Goal: Task Accomplishment & Management: Manage account settings

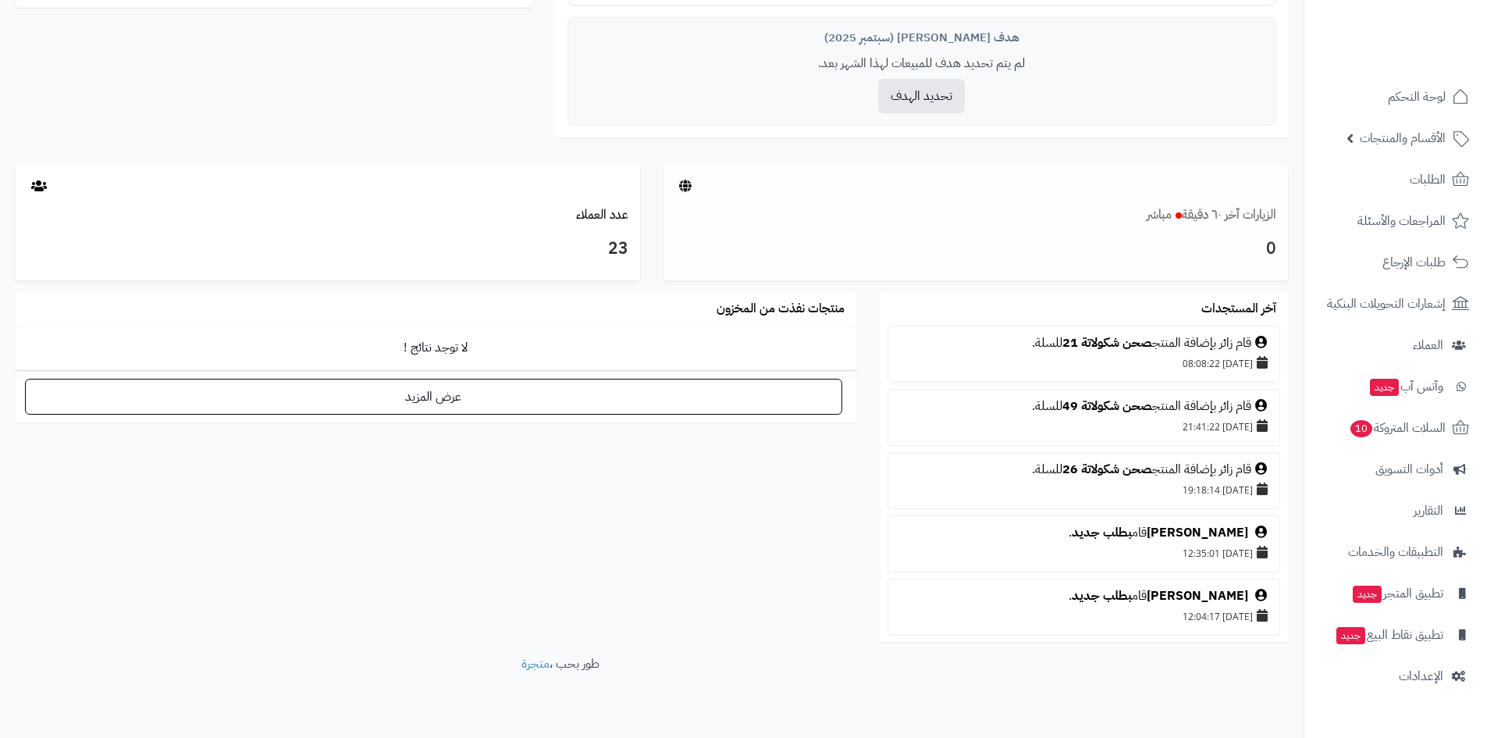
scroll to position [78, 0]
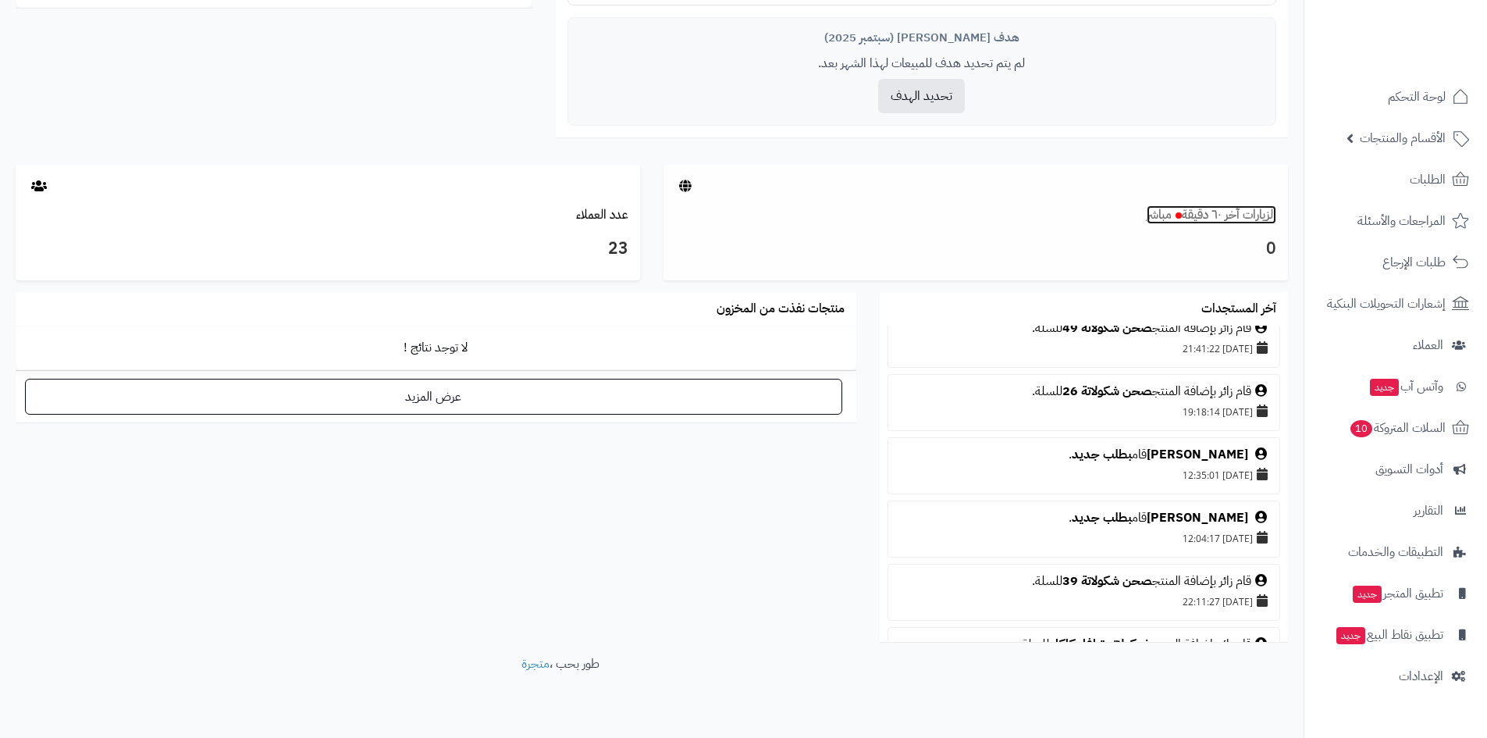
click at [1238, 219] on link "الزيارات آخر ٦٠ دقيقة مباشر" at bounding box center [1212, 214] width 130 height 19
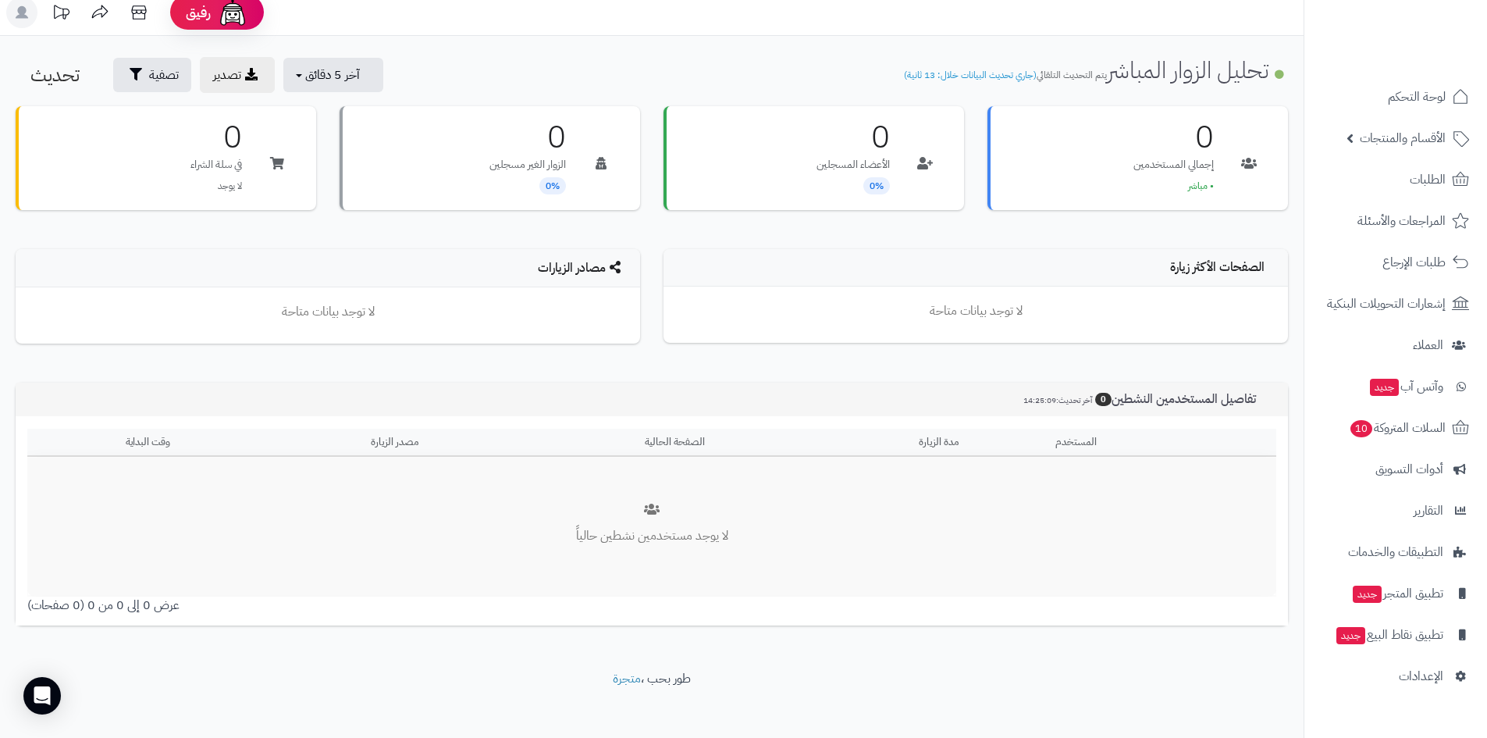
scroll to position [21, 0]
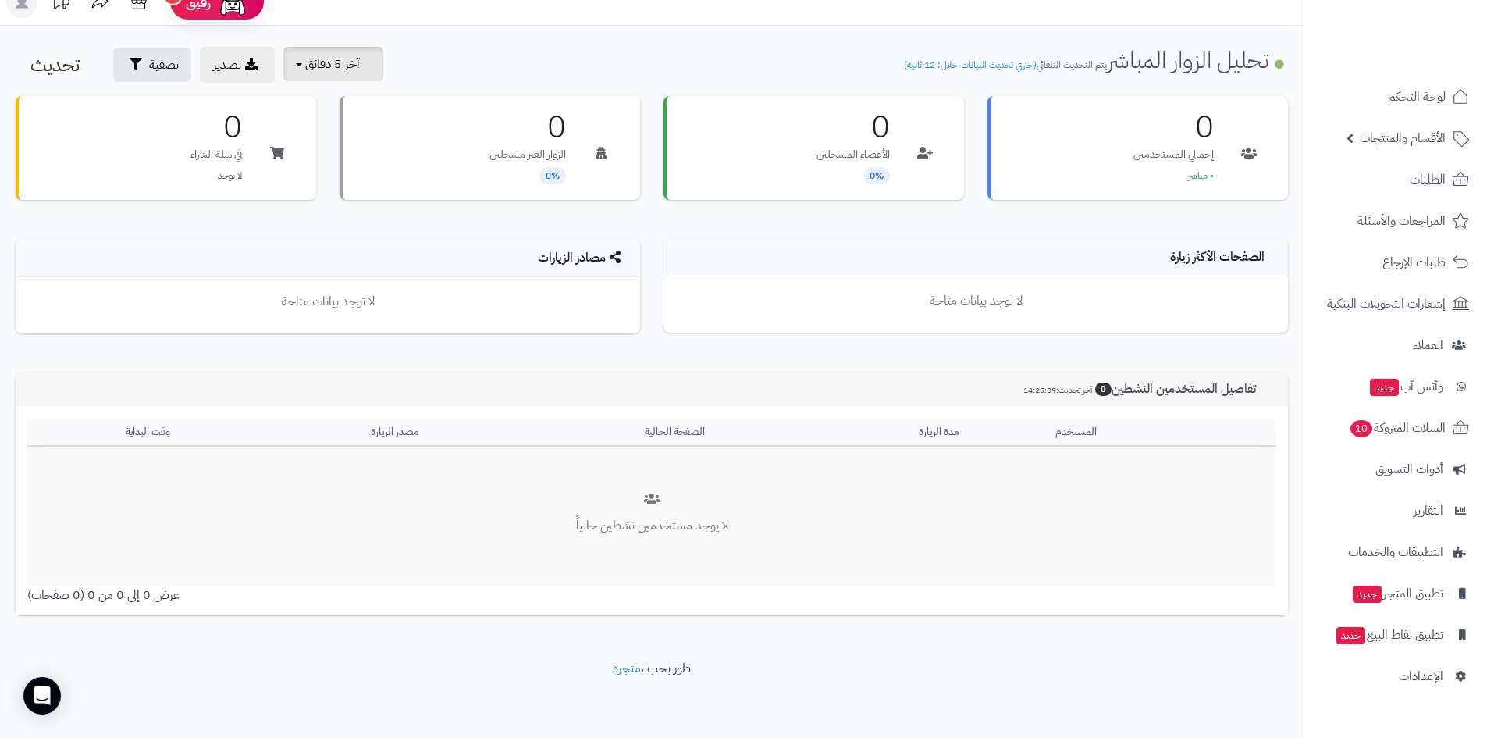
click at [340, 62] on span "آخر 5 دقائق" at bounding box center [332, 64] width 55 height 19
click at [364, 155] on link "آخر 30 دقيقة" at bounding box center [343, 163] width 125 height 30
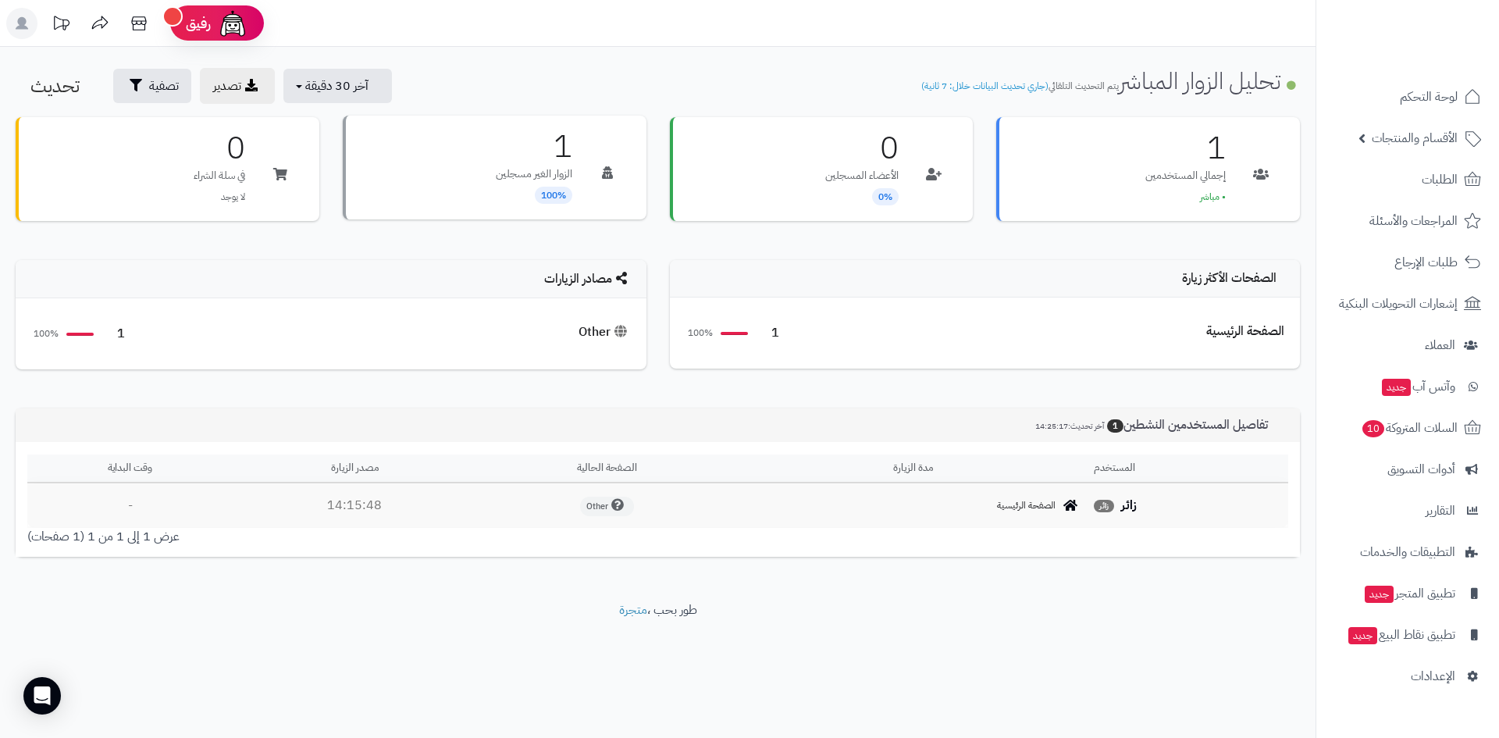
drag, startPoint x: 546, startPoint y: 154, endPoint x: 571, endPoint y: 153, distance: 25.0
click at [571, 153] on h3 "1" at bounding box center [534, 146] width 76 height 31
drag, startPoint x: 907, startPoint y: 145, endPoint x: 857, endPoint y: 151, distance: 50.3
click at [857, 151] on div "0 الأعضاء المسجلين 0%" at bounding box center [822, 168] width 304 height 104
drag, startPoint x: 1218, startPoint y: 147, endPoint x: 1206, endPoint y: 148, distance: 12.6
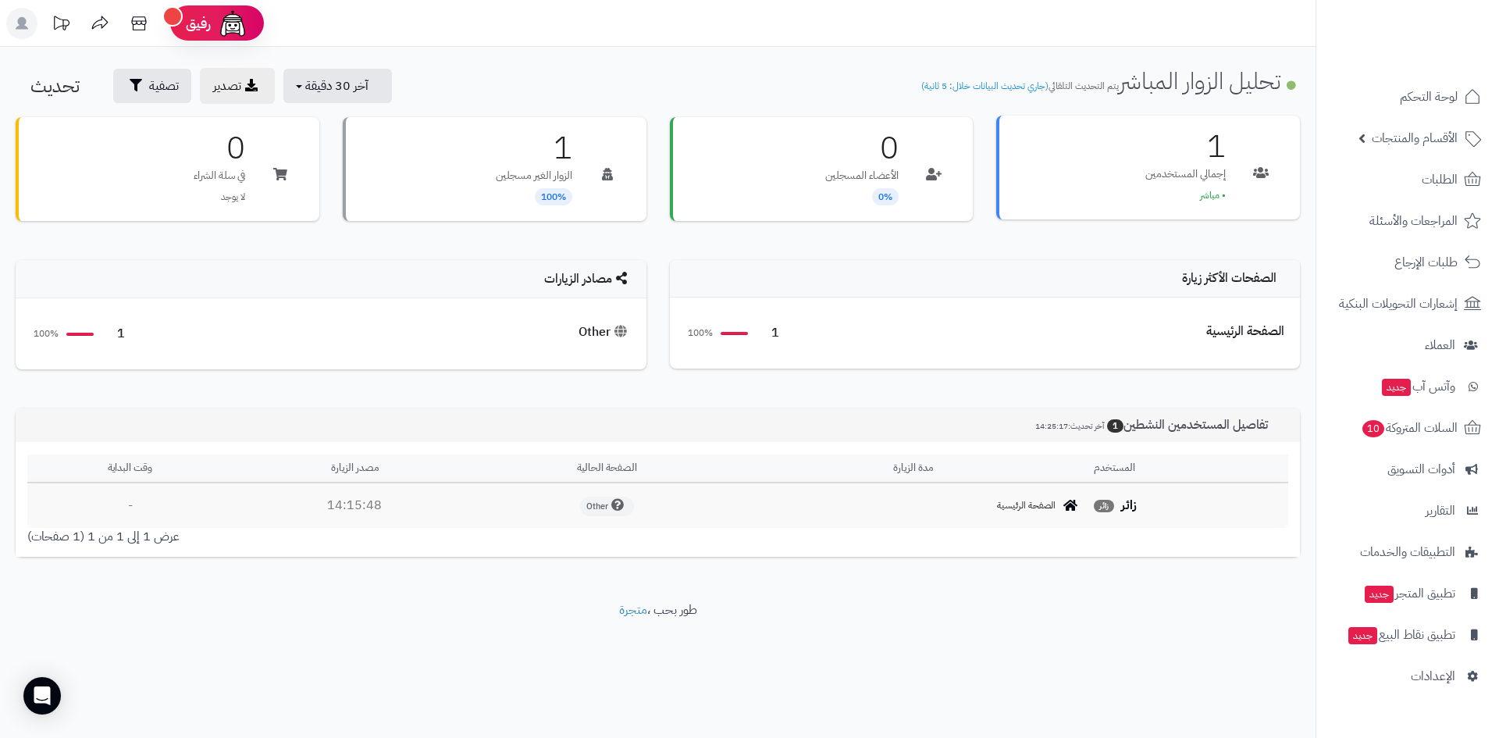
click at [1206, 148] on h3 "1" at bounding box center [1185, 146] width 80 height 31
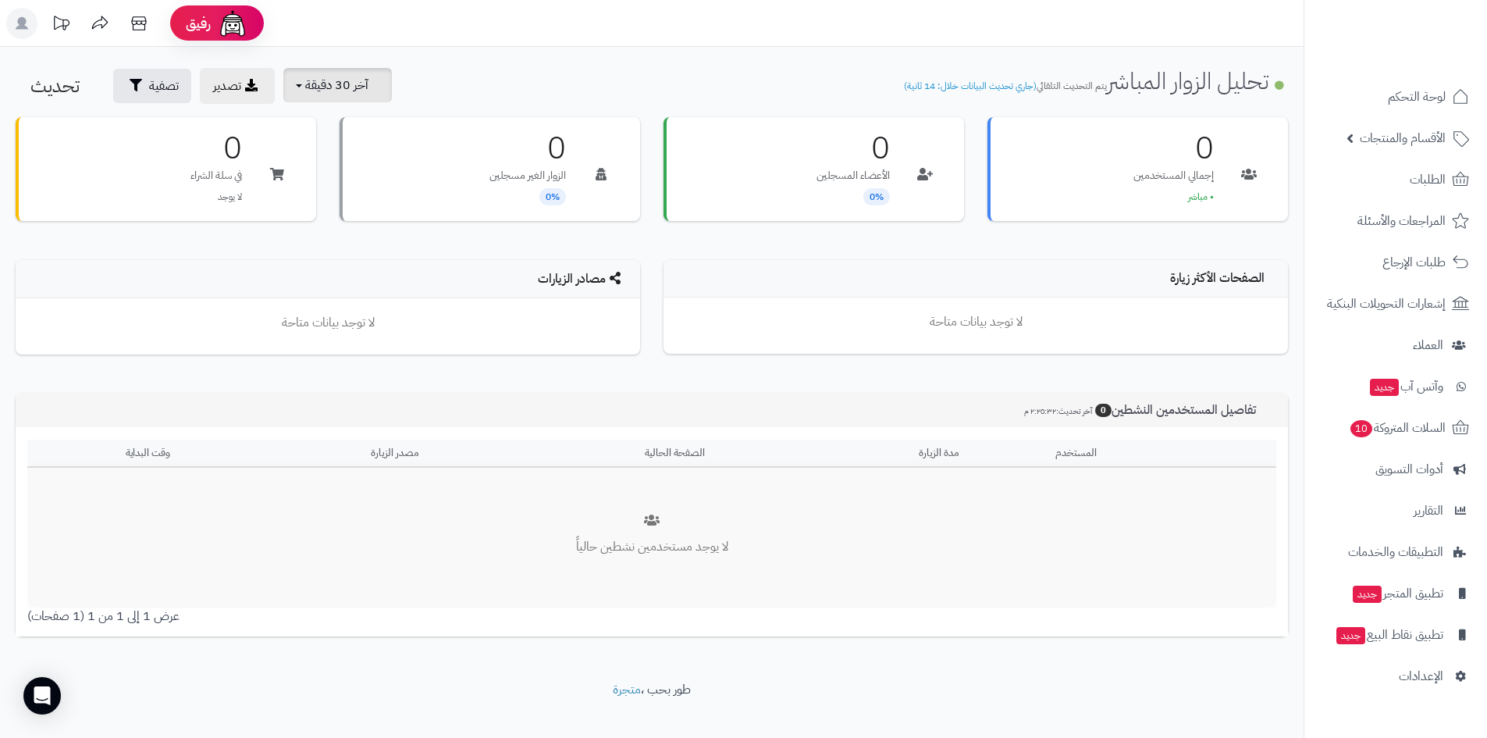
click at [308, 86] on span "آخر 30 دقيقة" at bounding box center [336, 85] width 63 height 19
click at [348, 183] on link "آخر 30 دقيقة" at bounding box center [343, 184] width 125 height 30
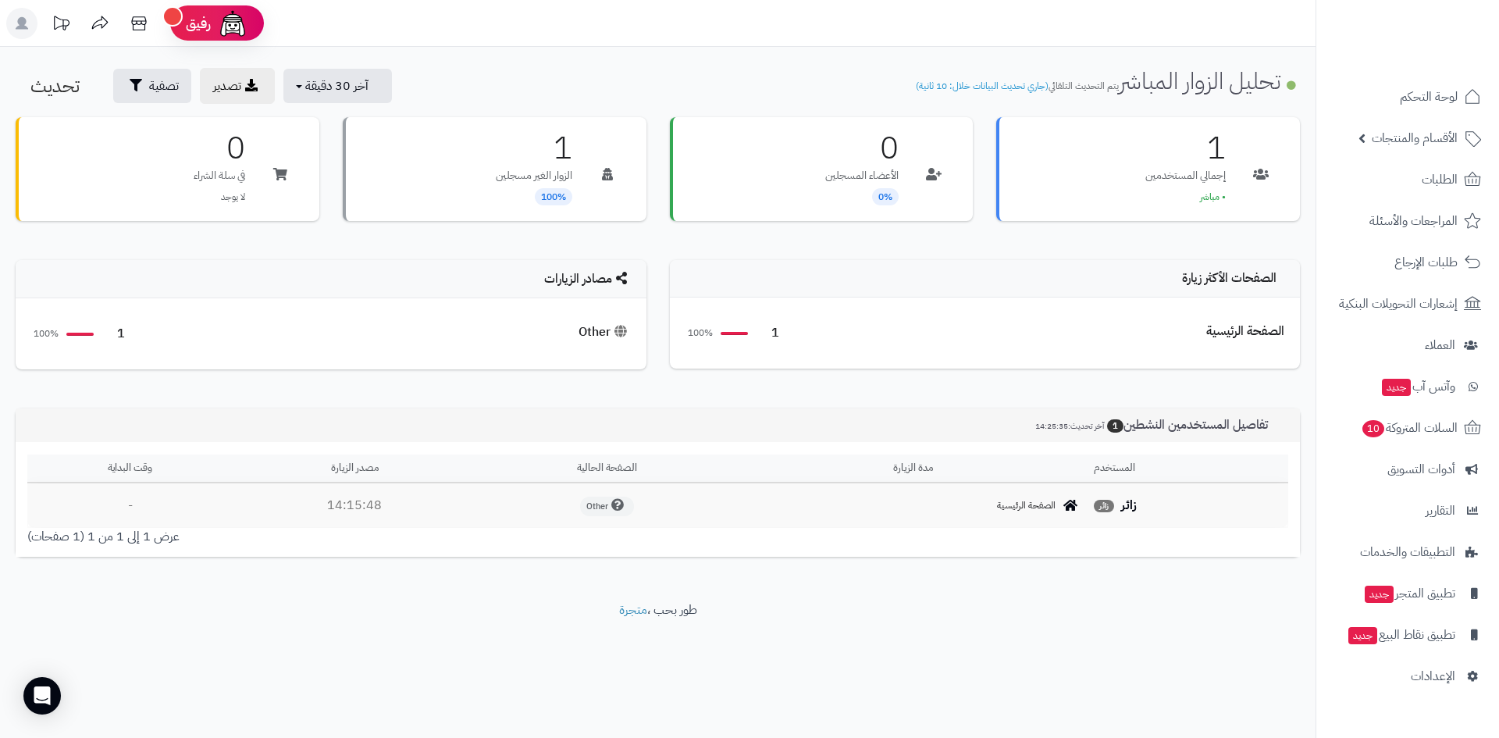
drag, startPoint x: 566, startPoint y: 334, endPoint x: 1118, endPoint y: 359, distance: 553.2
click at [990, 357] on div "الصفحات الأكثر زيارة الصفحة الرئيسية 1 100% مصادر الزيارات Other 1 100%" at bounding box center [657, 322] width 1307 height 125
click at [1182, 343] on div "الصفحة الرئيسية 1 100%" at bounding box center [984, 333] width 599 height 40
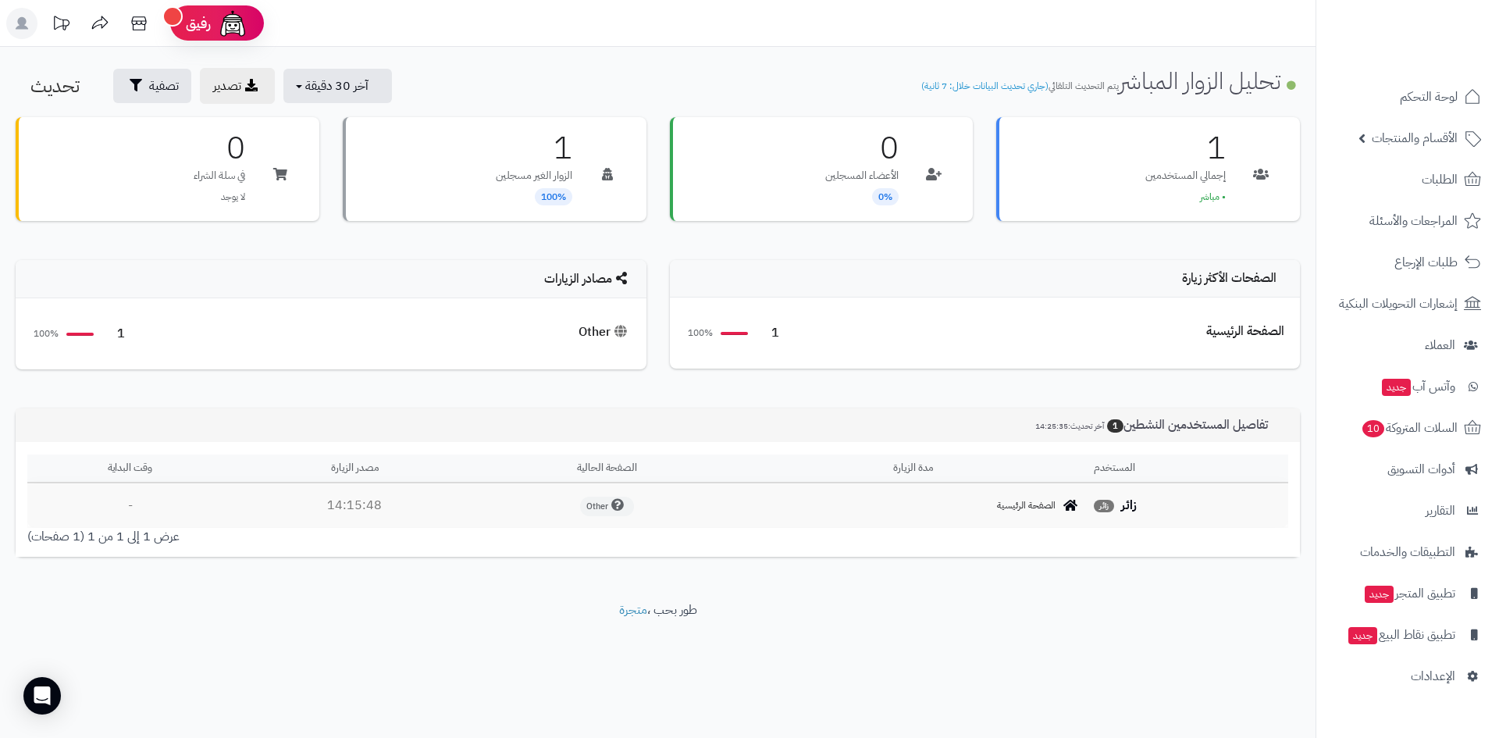
click at [131, 329] on div "Other 1 100%" at bounding box center [330, 334] width 599 height 40
drag, startPoint x: 333, startPoint y: 77, endPoint x: 333, endPoint y: 94, distance: 16.4
click at [333, 77] on span "آخر 30 دقيقة" at bounding box center [336, 85] width 63 height 19
click at [368, 173] on link "آخر 30 دقيقة" at bounding box center [343, 184] width 125 height 30
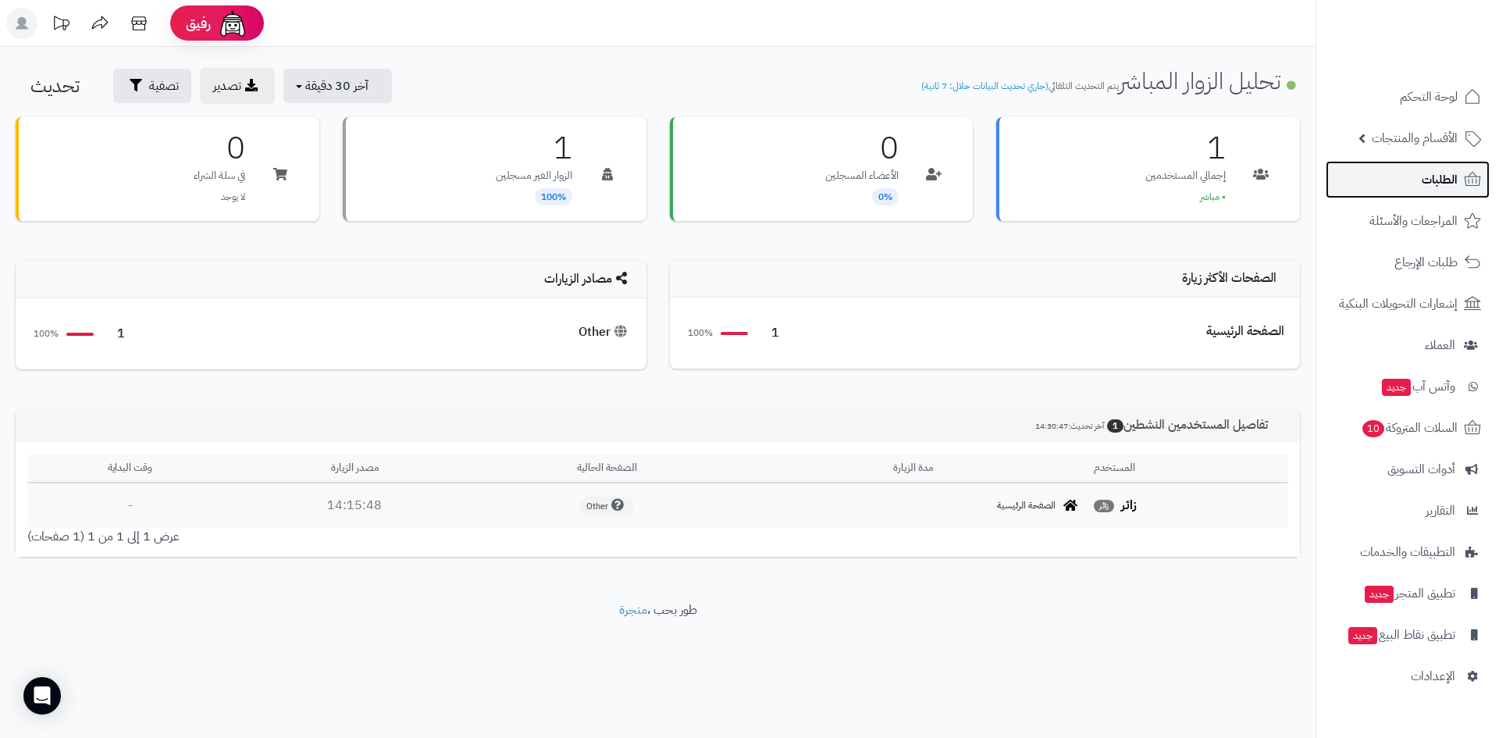
click at [1397, 186] on link "الطلبات" at bounding box center [1407, 179] width 164 height 37
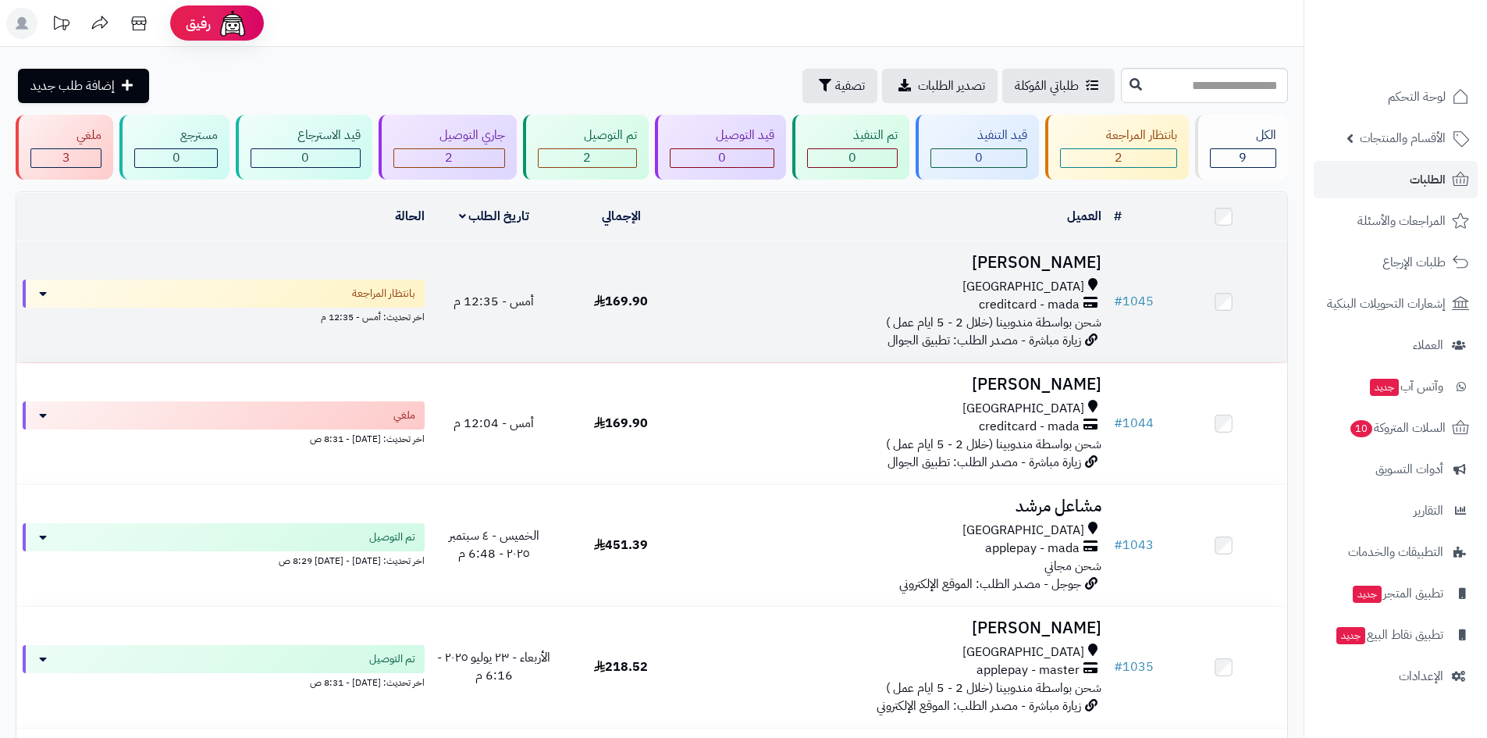
click at [1070, 267] on h3 "[PERSON_NAME]" at bounding box center [896, 263] width 411 height 18
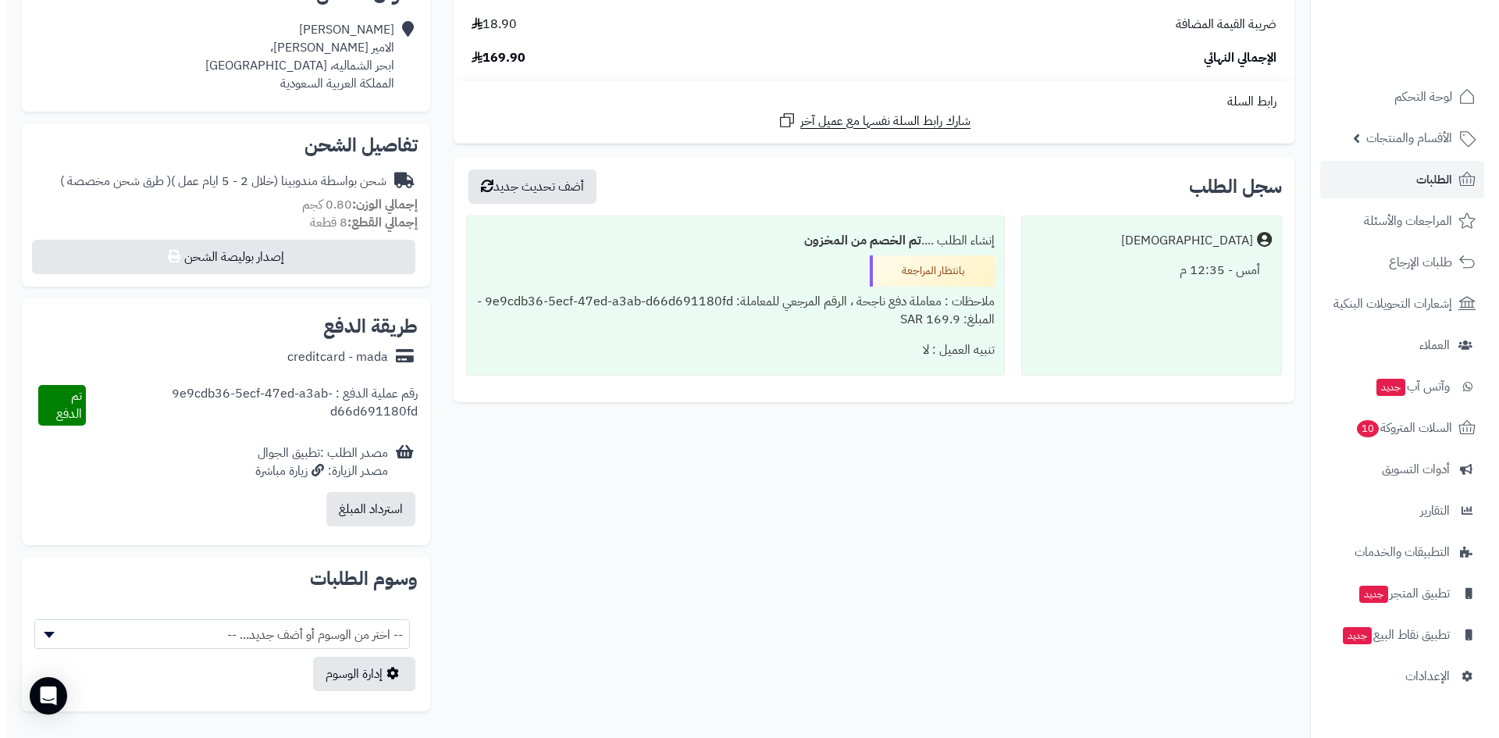
scroll to position [390, 0]
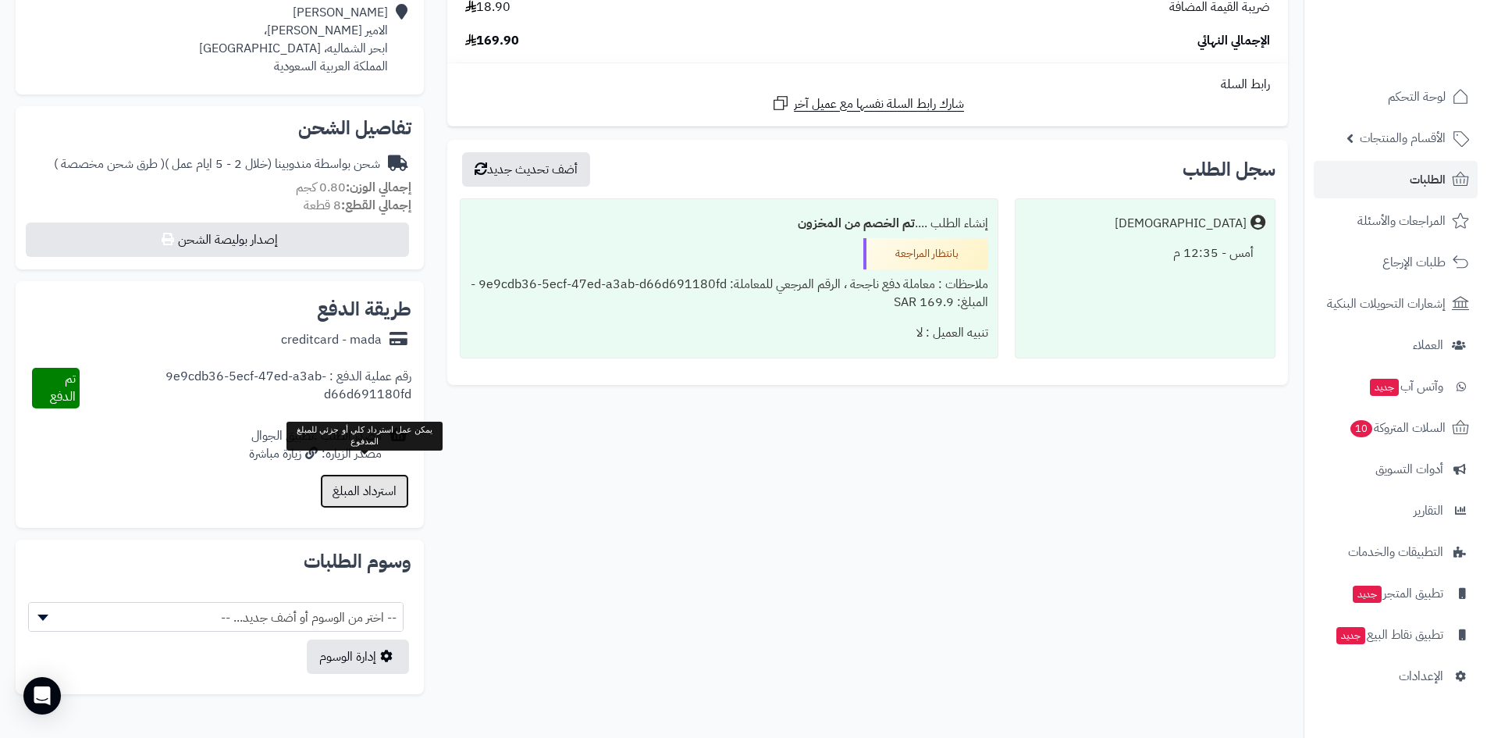
click at [385, 482] on button "استرداد المبلغ" at bounding box center [364, 491] width 89 height 34
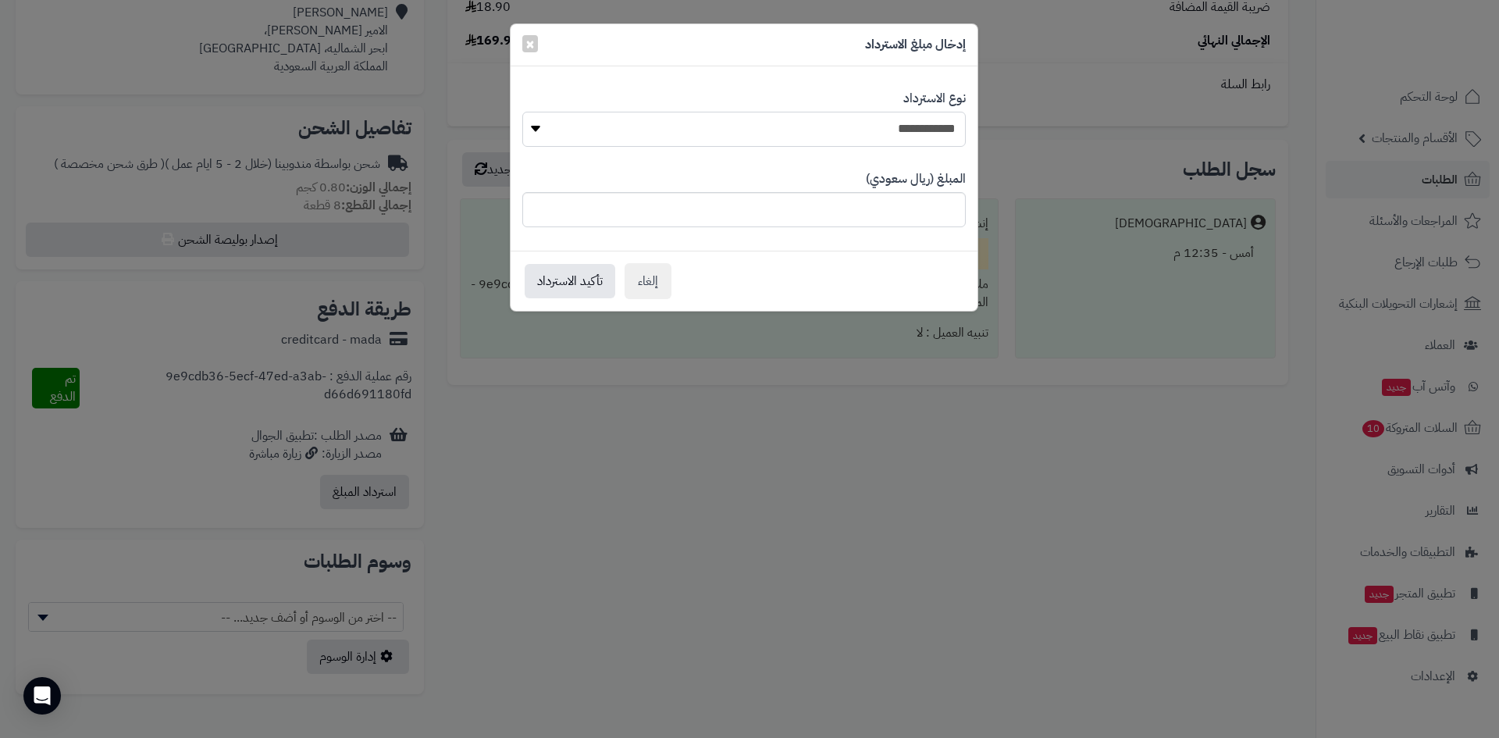
click at [887, 134] on select "**********" at bounding box center [743, 129] width 443 height 35
select select "*"
click at [522, 112] on select "**********" at bounding box center [743, 129] width 443 height 35
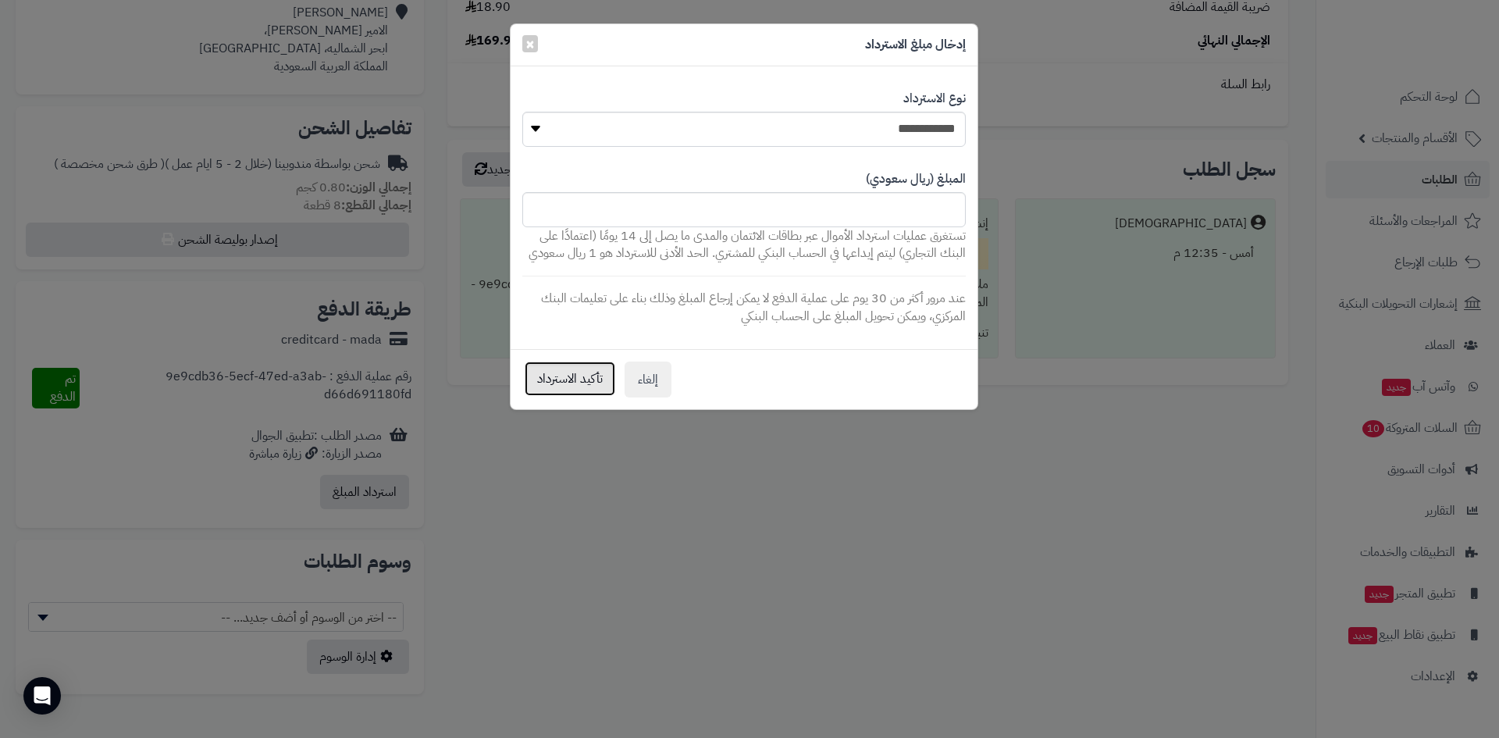
click at [557, 374] on button "تأكيد الاسترداد" at bounding box center [570, 378] width 91 height 34
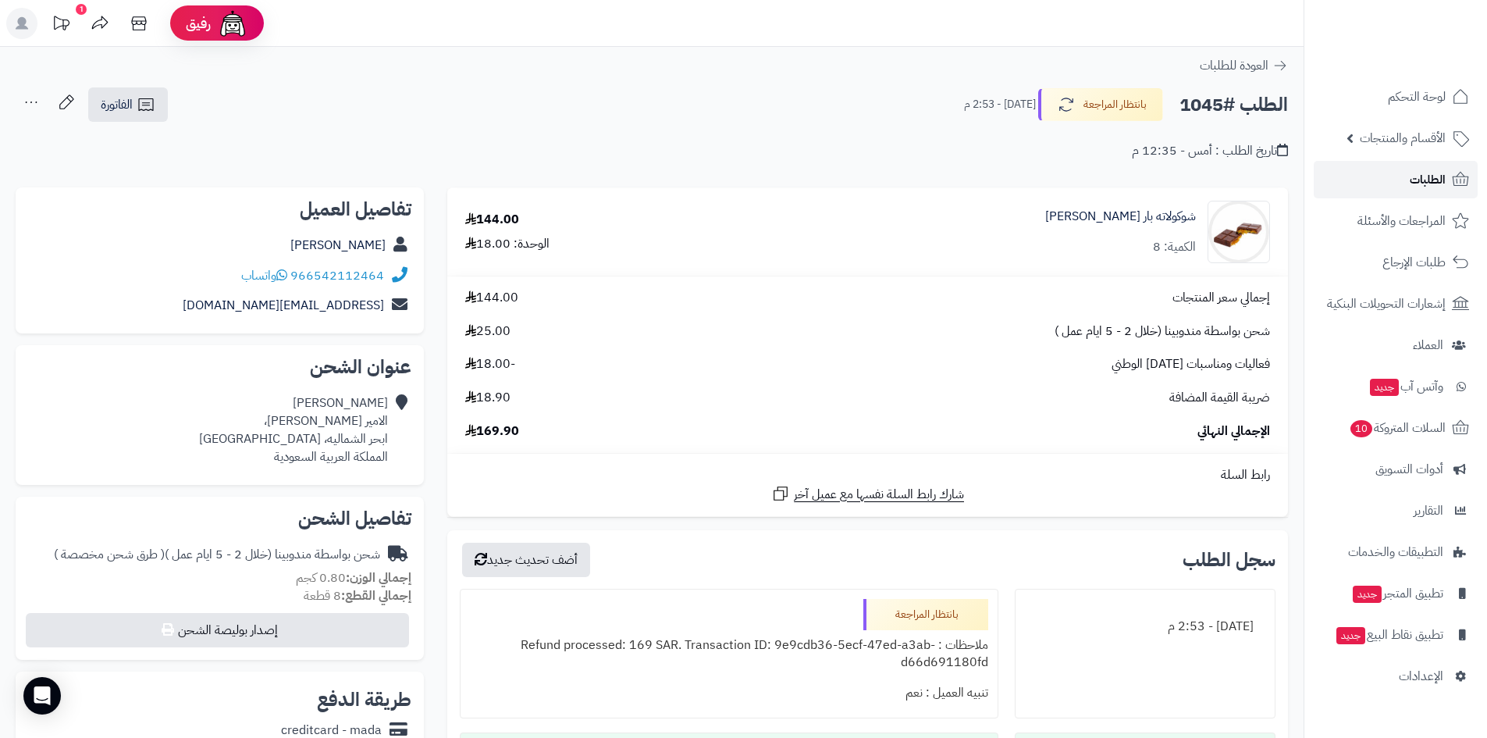
click at [1429, 186] on span "الطلبات" at bounding box center [1428, 180] width 36 height 22
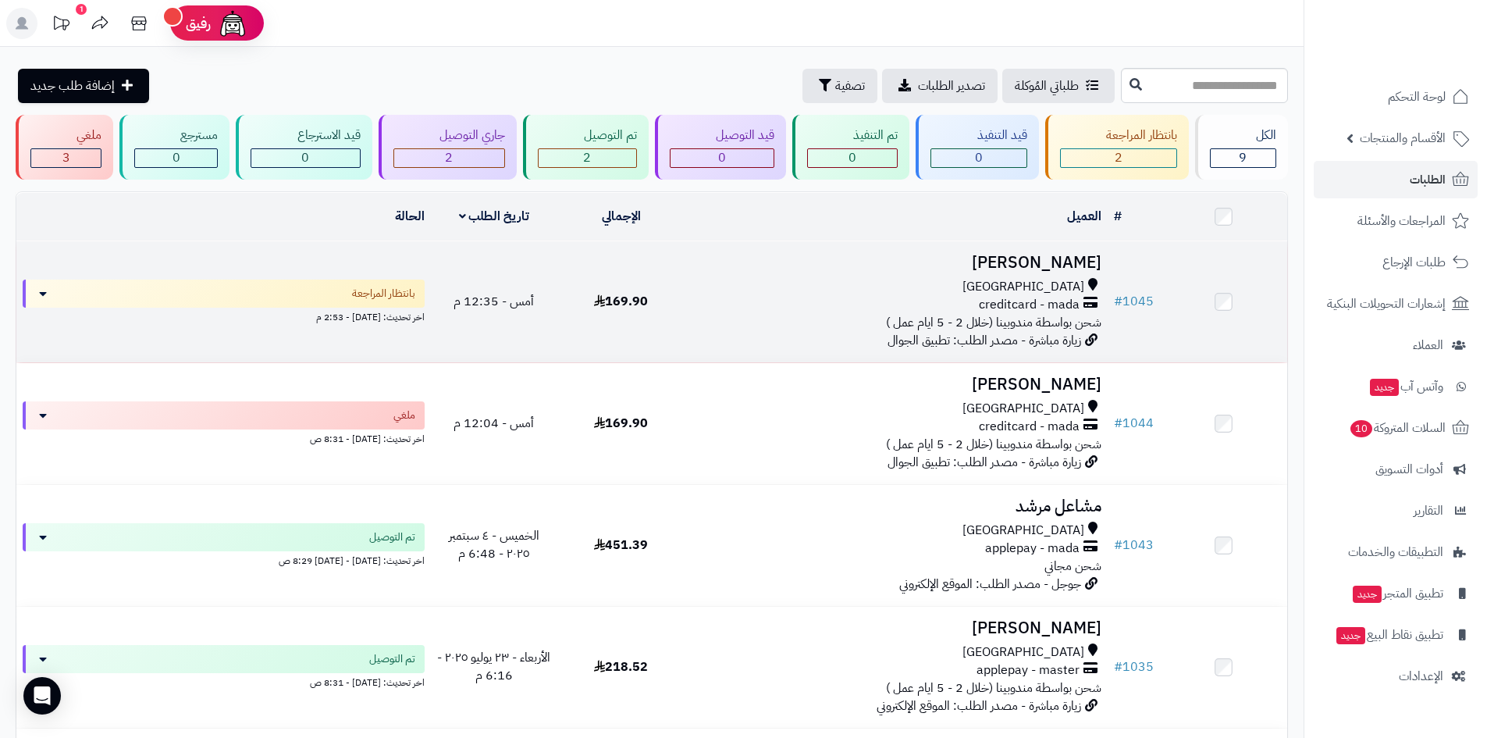
click at [1058, 260] on h3 "[PERSON_NAME]" at bounding box center [896, 263] width 411 height 18
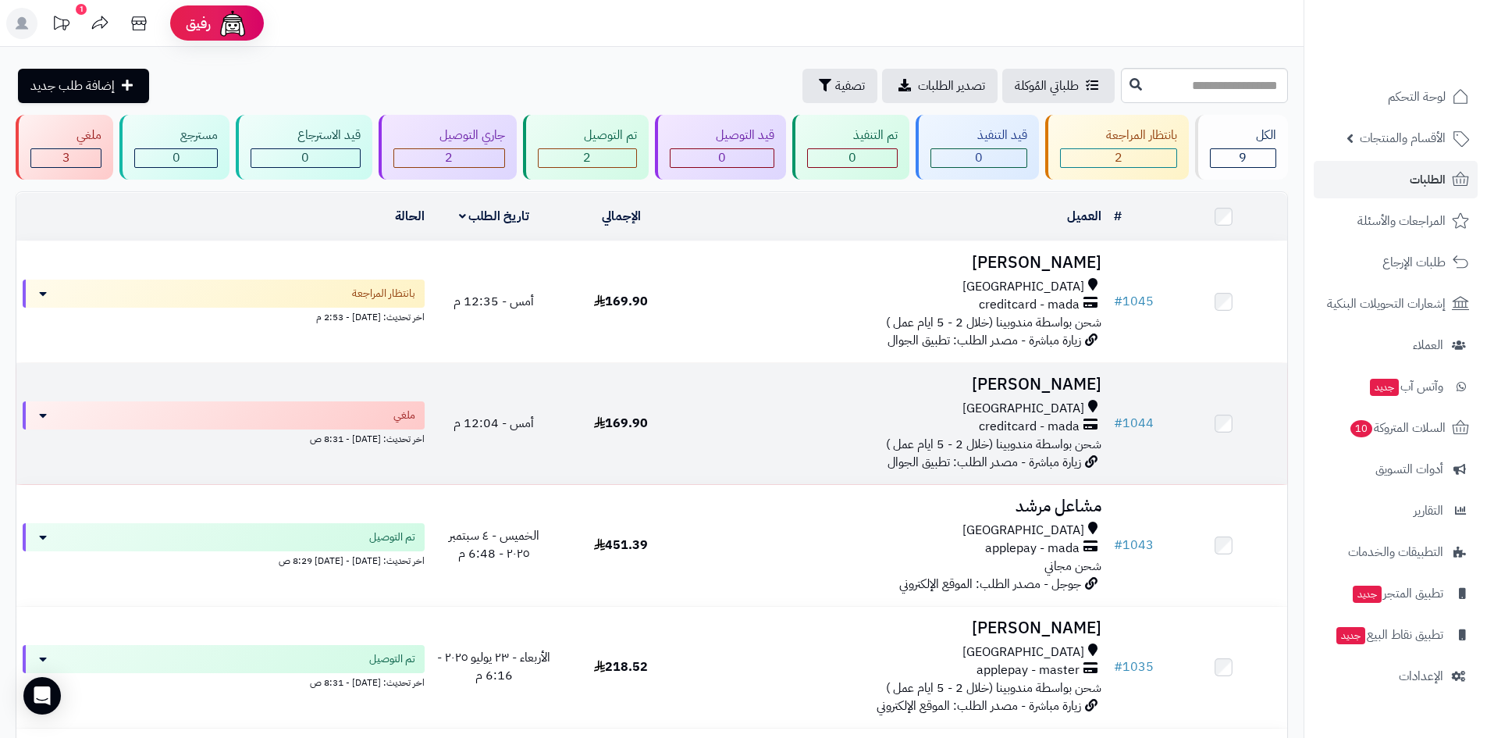
click at [1062, 381] on h3 "[PERSON_NAME]" at bounding box center [896, 384] width 411 height 18
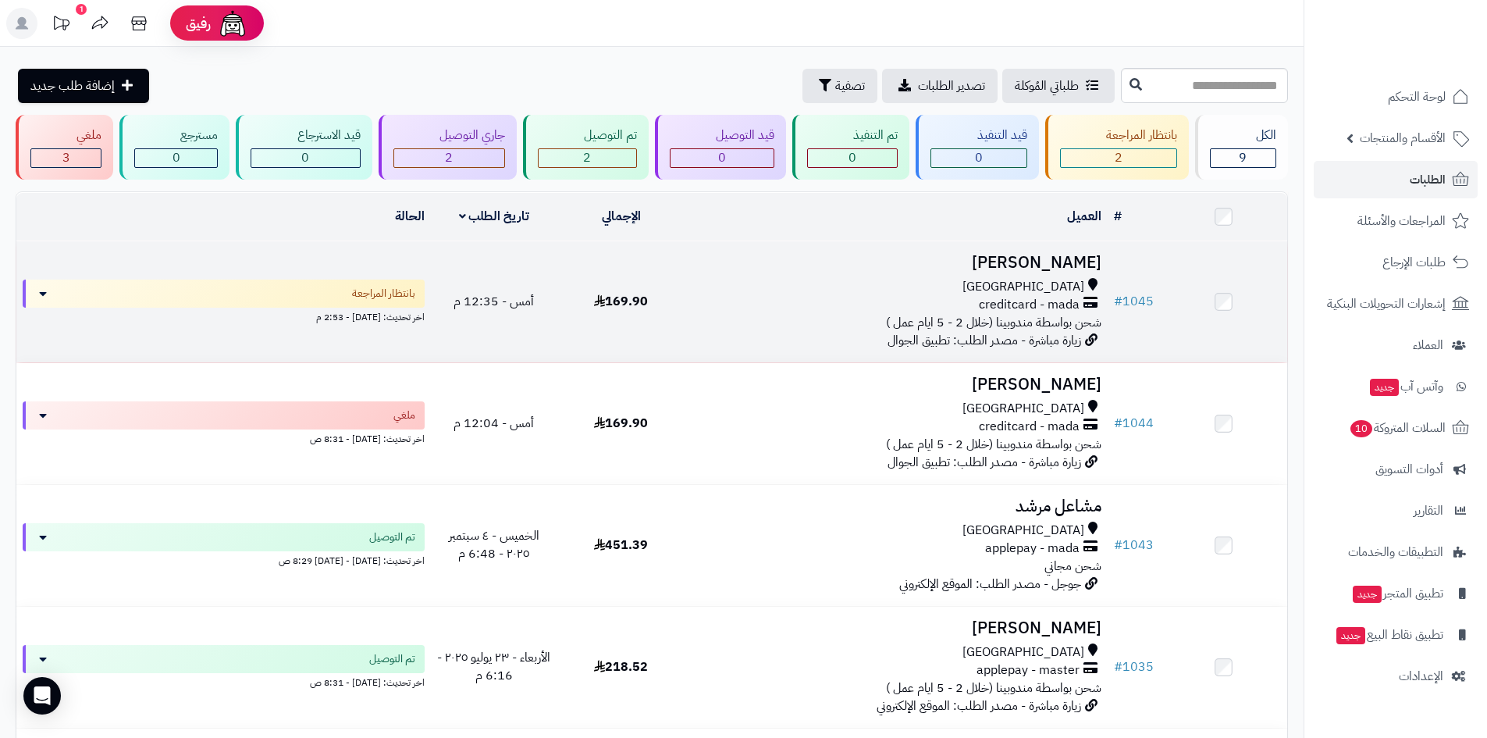
click at [1002, 267] on h3 "[PERSON_NAME]" at bounding box center [896, 263] width 411 height 18
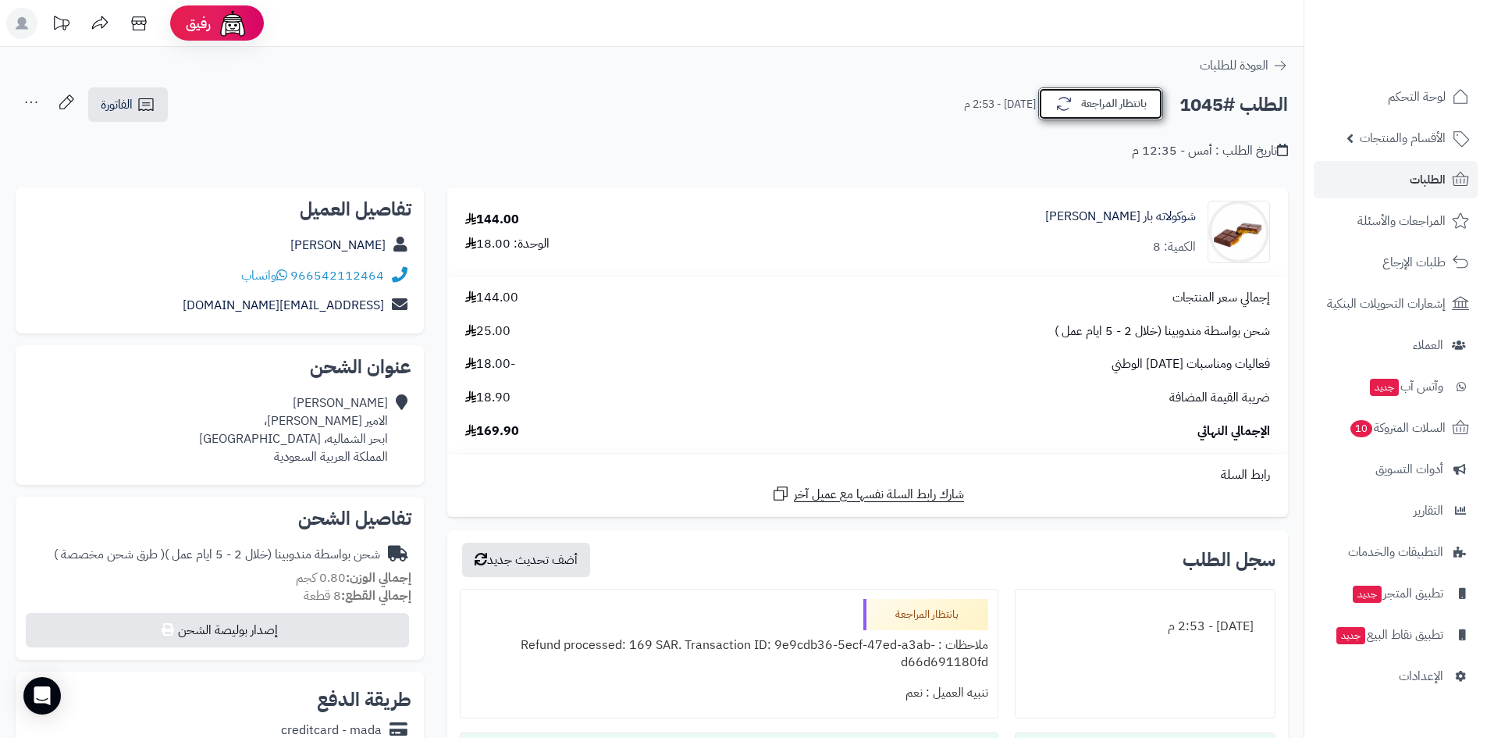
click at [1133, 96] on button "بانتظار المراجعة" at bounding box center [1100, 103] width 125 height 33
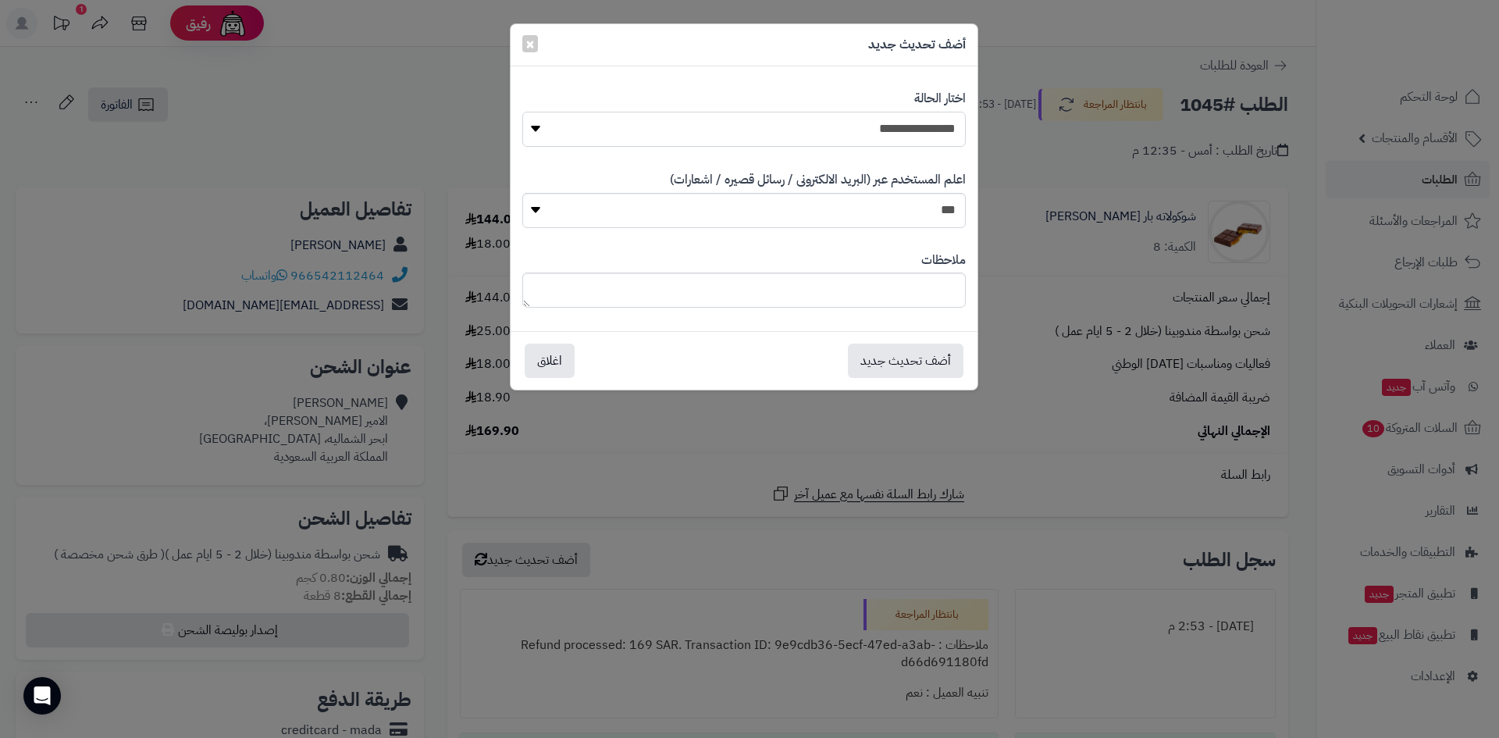
click at [885, 126] on select "**********" at bounding box center [743, 129] width 443 height 35
click at [923, 130] on select "**********" at bounding box center [743, 129] width 443 height 35
select select "**"
click at [522, 112] on select "**********" at bounding box center [743, 129] width 443 height 35
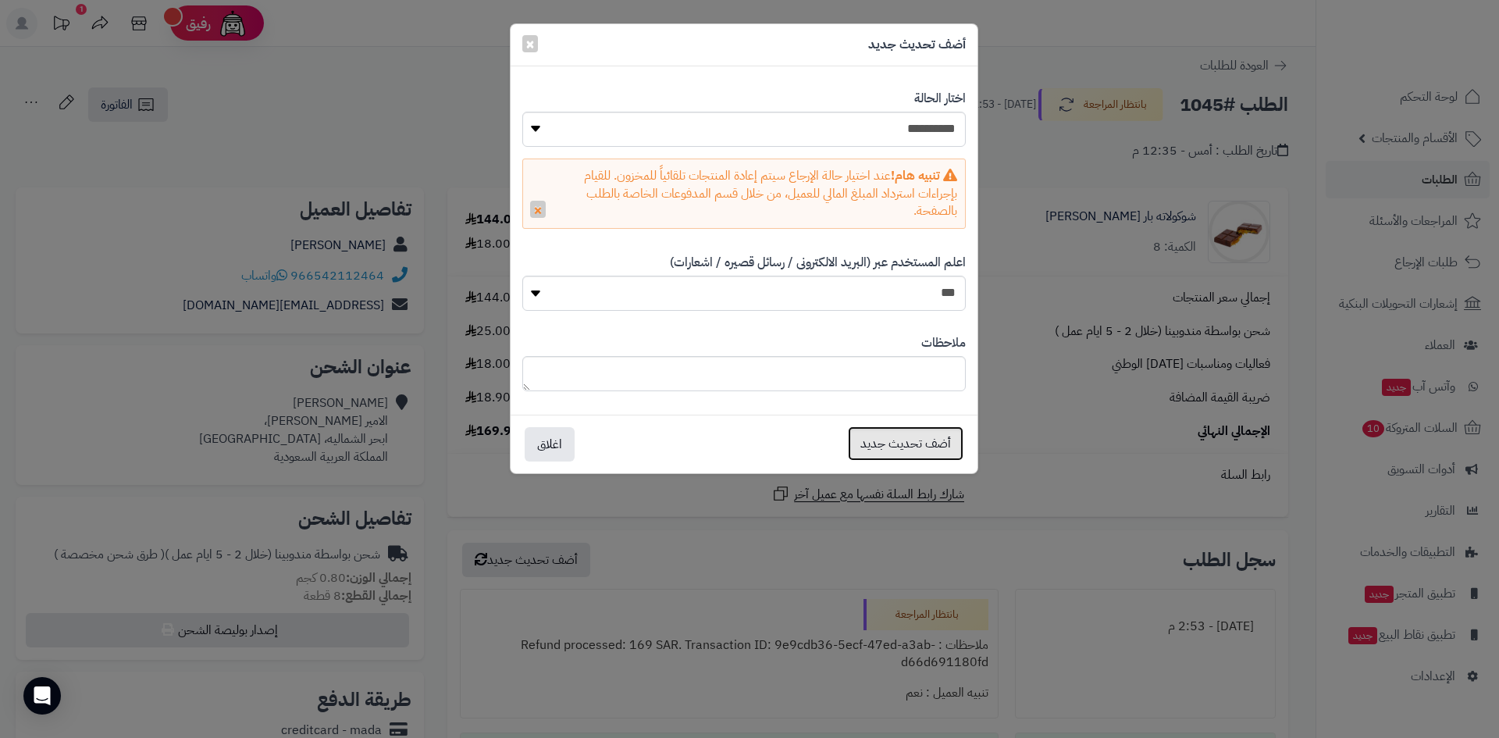
click at [893, 451] on button "أضف تحديث جديد" at bounding box center [906, 443] width 116 height 34
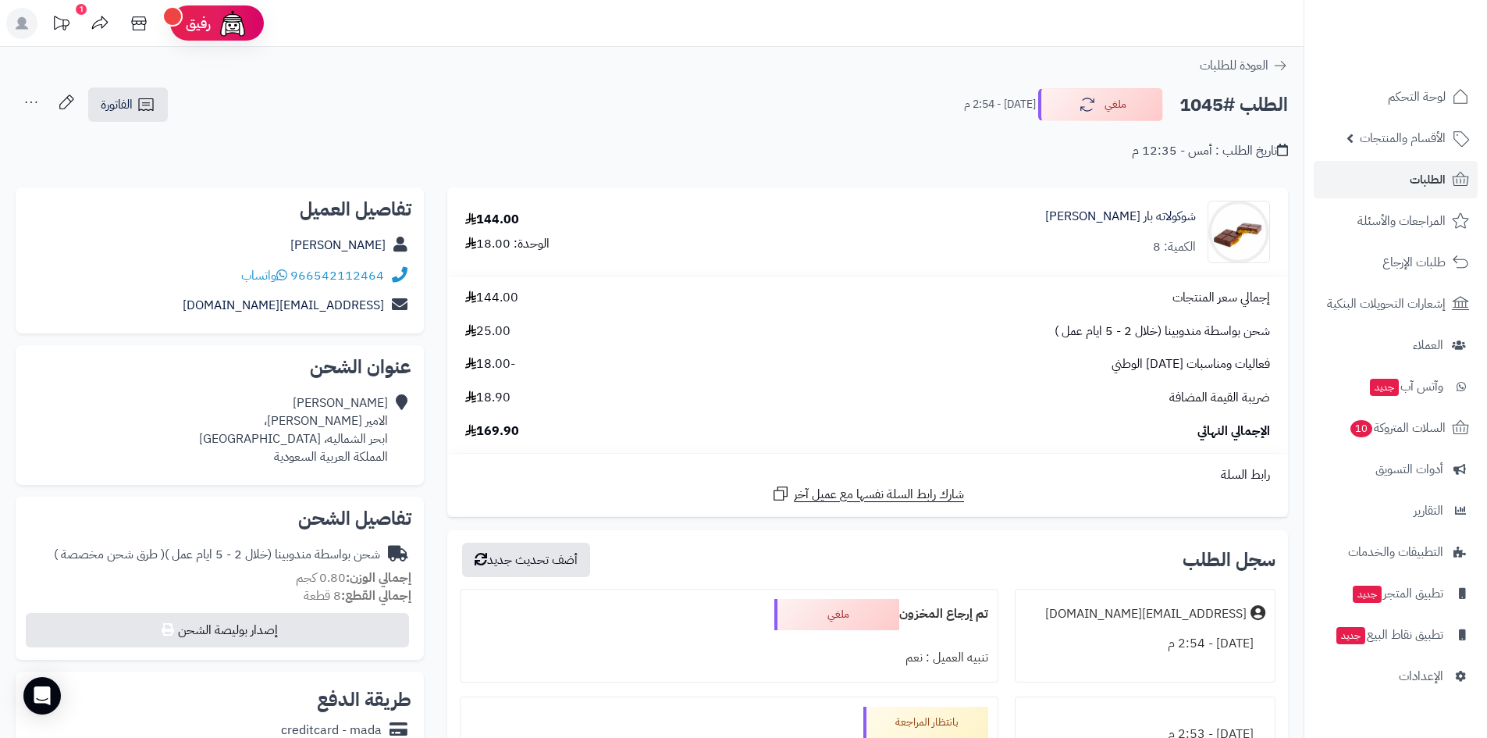
click at [63, 27] on icon at bounding box center [62, 23] width 16 height 14
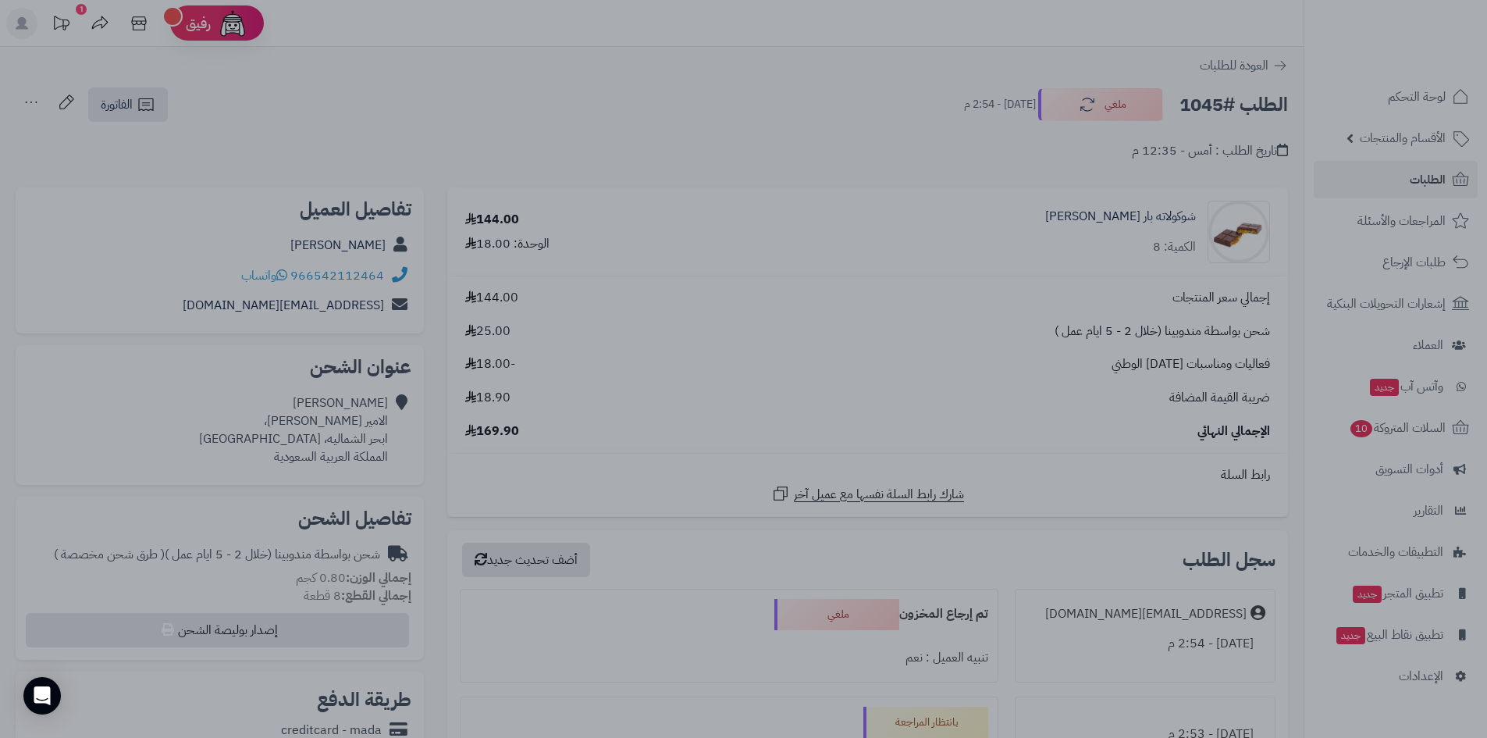
click at [63, 27] on div at bounding box center [743, 369] width 1487 height 738
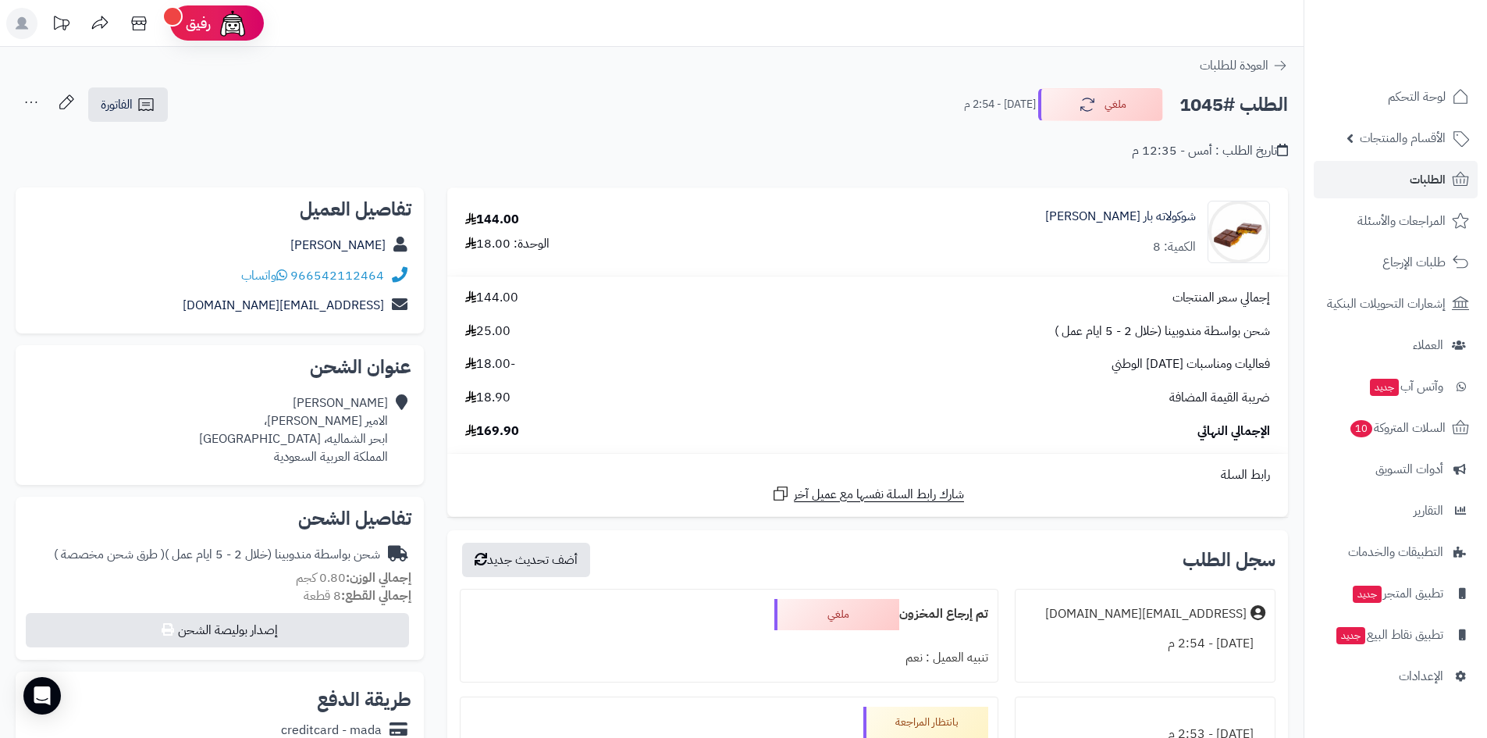
click at [96, 22] on icon at bounding box center [100, 22] width 16 height 13
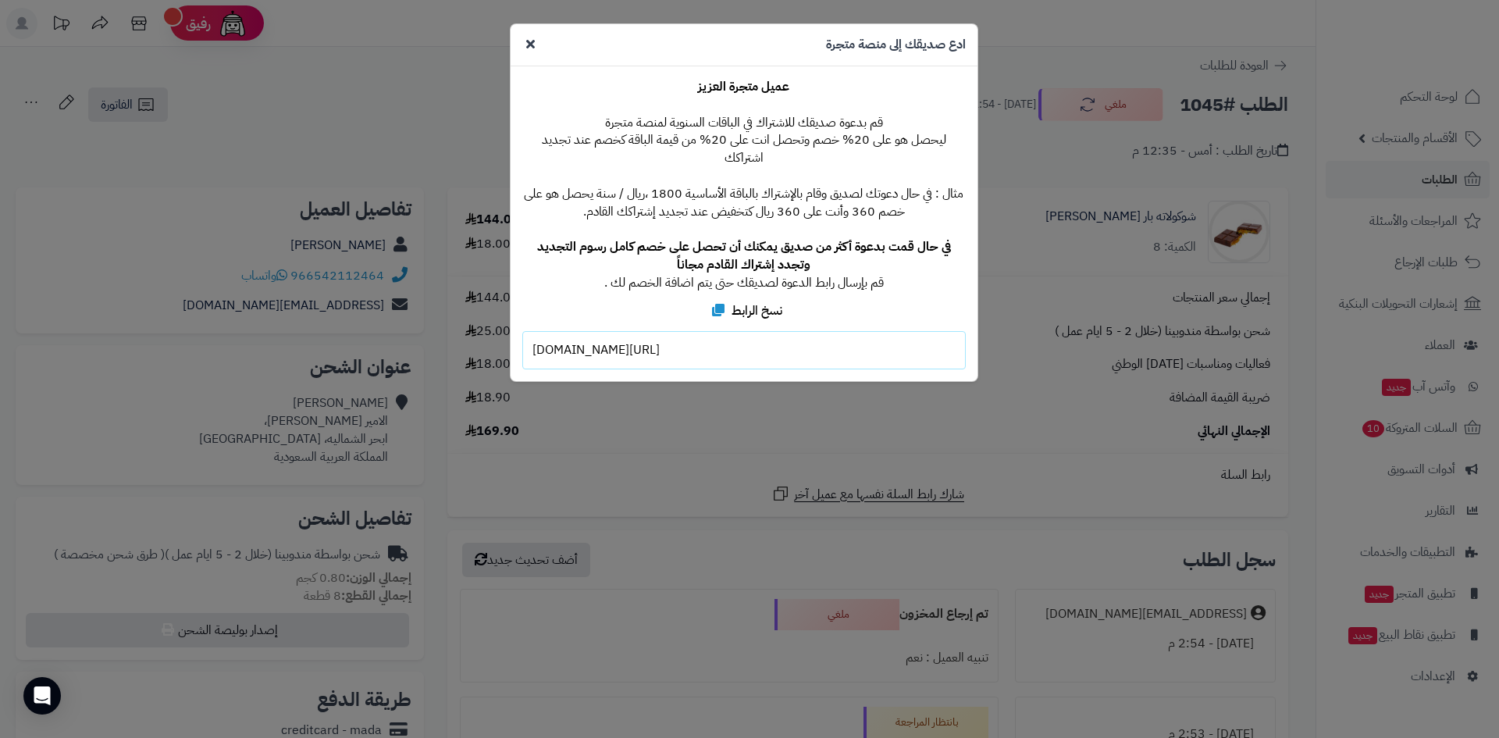
click at [98, 22] on div "**********" at bounding box center [749, 369] width 1499 height 738
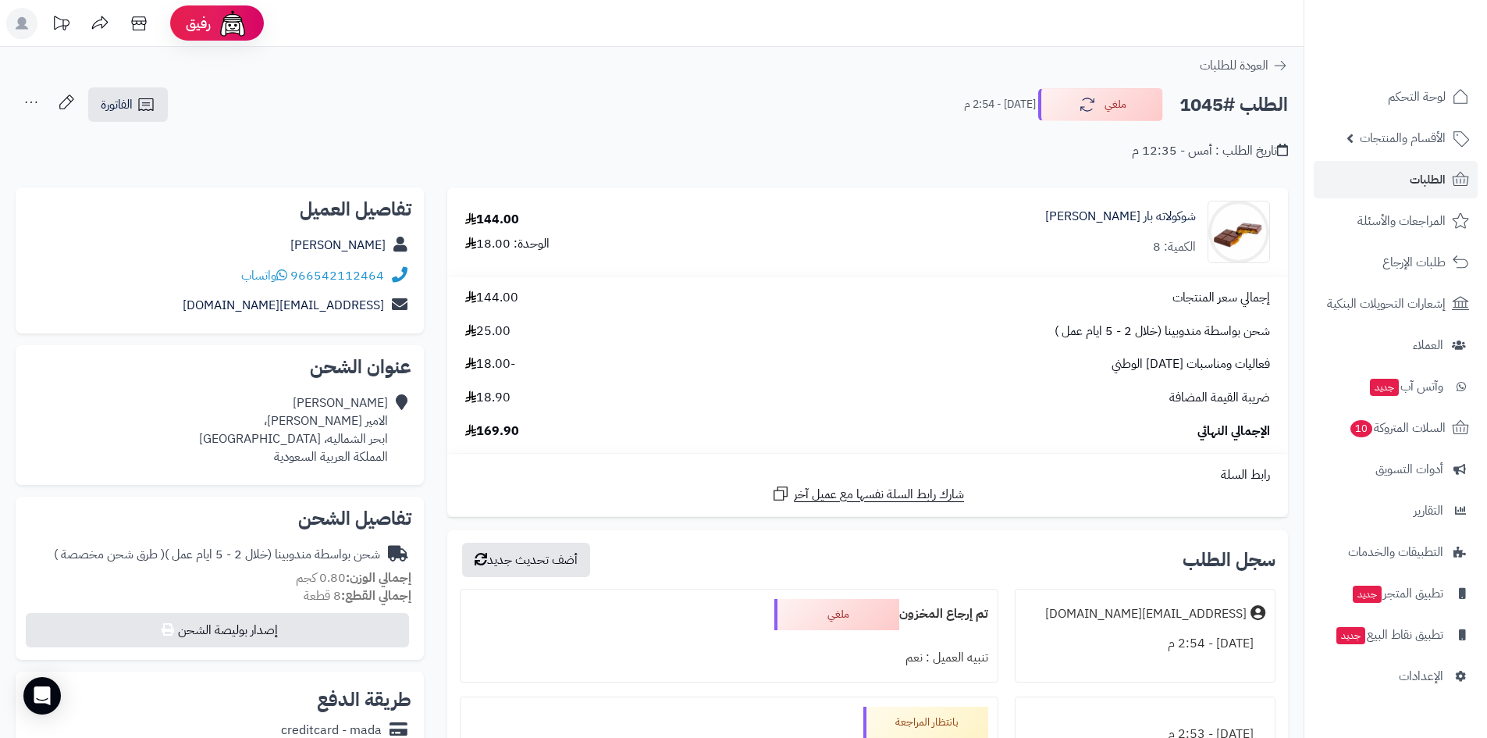
click at [59, 17] on icon at bounding box center [60, 23] width 31 height 31
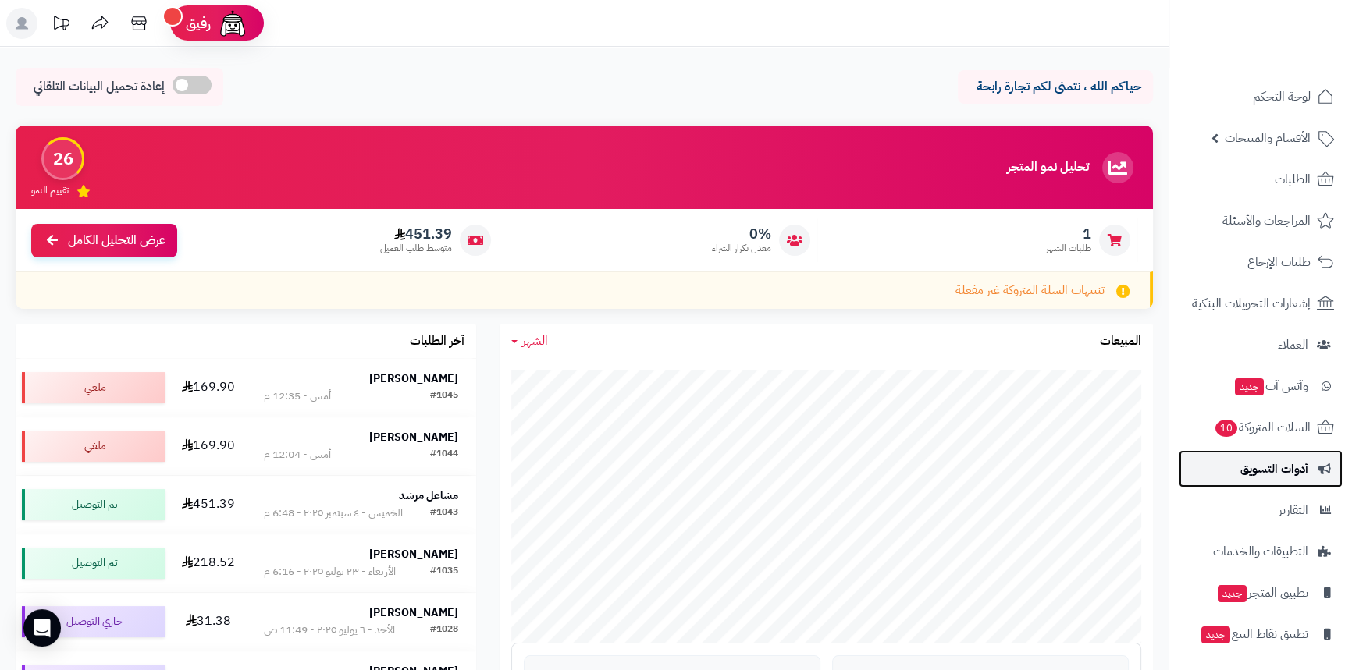
click at [848, 421] on span "أدوات التسويق" at bounding box center [1274, 469] width 68 height 22
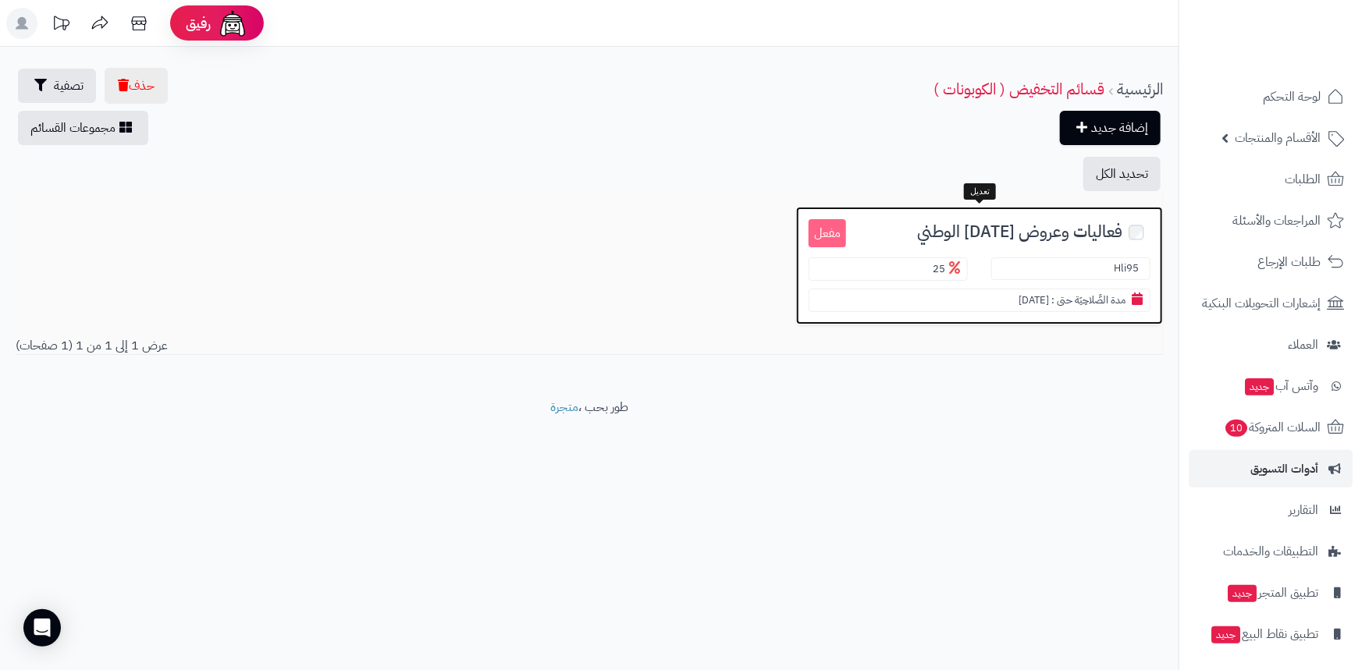
click at [1040, 233] on span "فعاليات وعروض [DATE] الوطني" at bounding box center [1019, 232] width 205 height 18
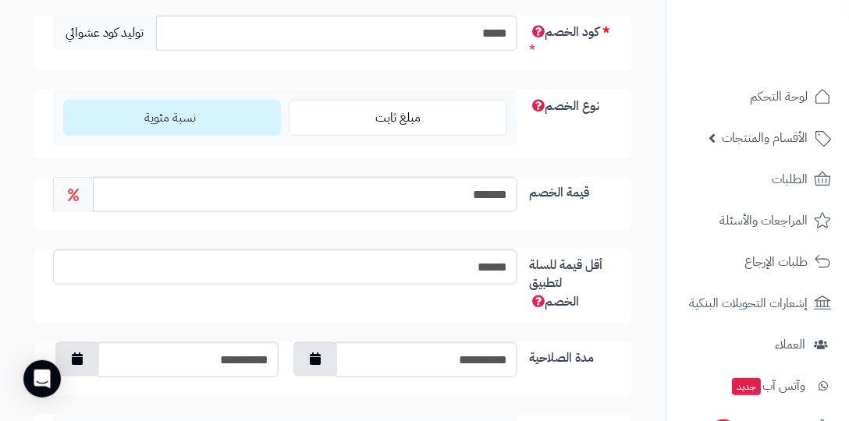
scroll to position [312, 0]
